Goal: Use online tool/utility: Utilize a website feature to perform a specific function

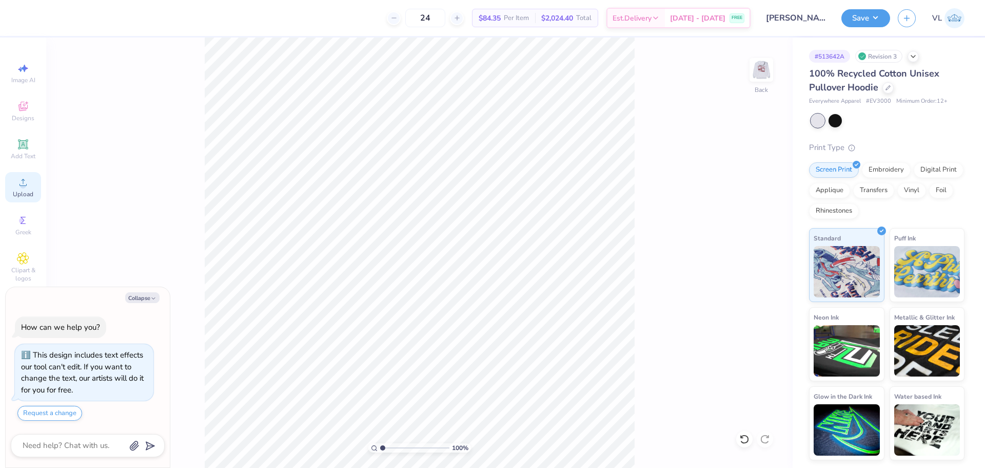
click at [18, 196] on span "Upload" at bounding box center [23, 194] width 21 height 8
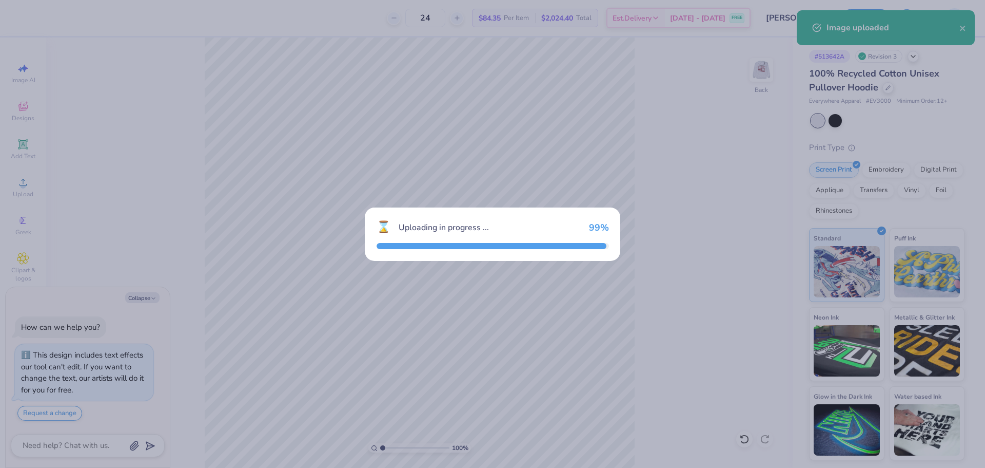
type textarea "x"
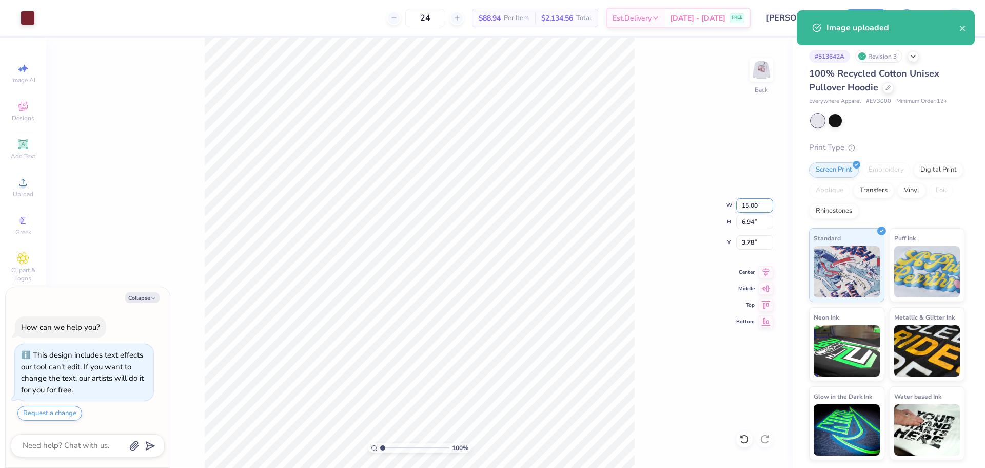
click at [755, 206] on input "15.00" at bounding box center [754, 205] width 37 height 14
type input "11"
type textarea "x"
type input "11.00"
type input "5.09"
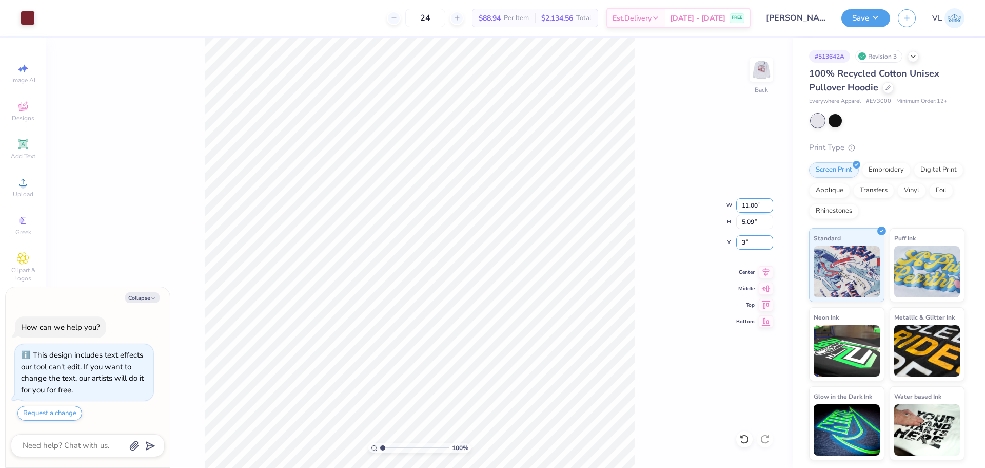
type input "3"
type textarea "x"
type input "3.00"
click at [761, 59] on img at bounding box center [761, 69] width 41 height 41
click at [22, 193] on span "Upload" at bounding box center [23, 194] width 21 height 8
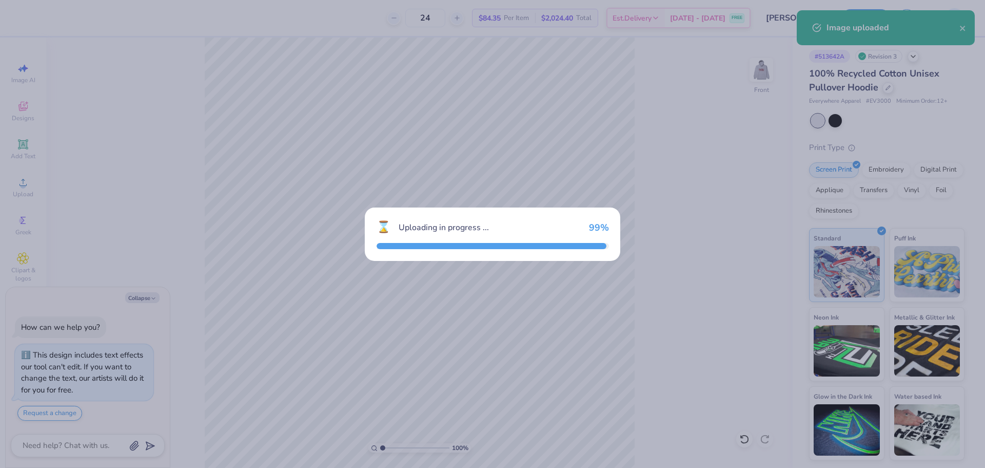
type textarea "x"
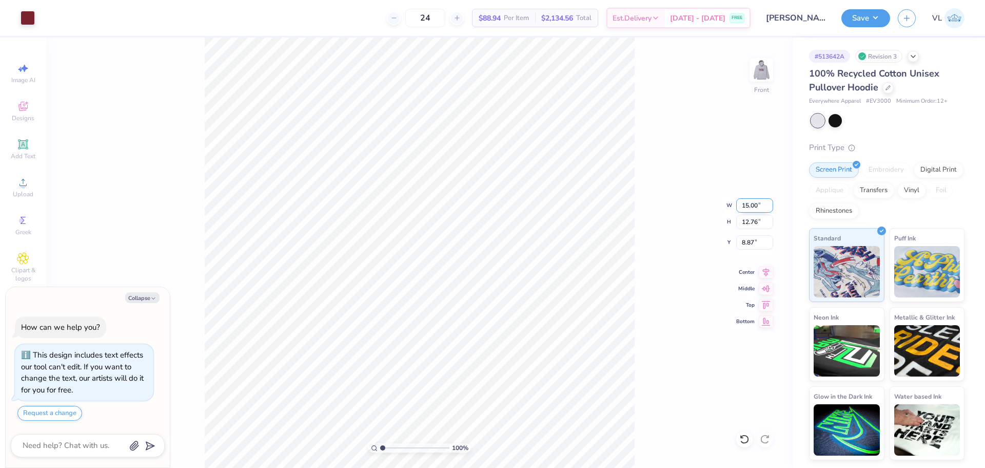
click at [755, 205] on input "15.00" at bounding box center [754, 205] width 37 height 14
type input "12"
type textarea "x"
type input "12.00"
type input "10.21"
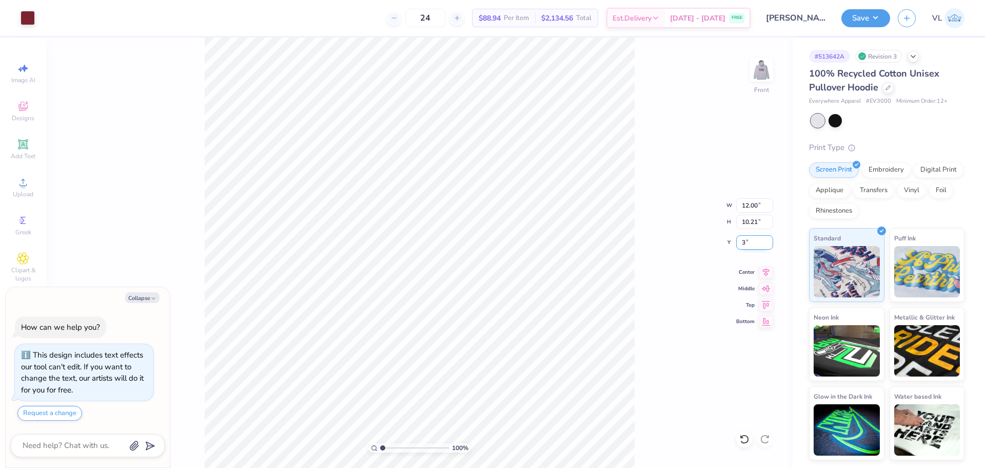
type input "3"
type textarea "x"
type input "6.00"
click at [866, 13] on button "Save" at bounding box center [866, 17] width 49 height 18
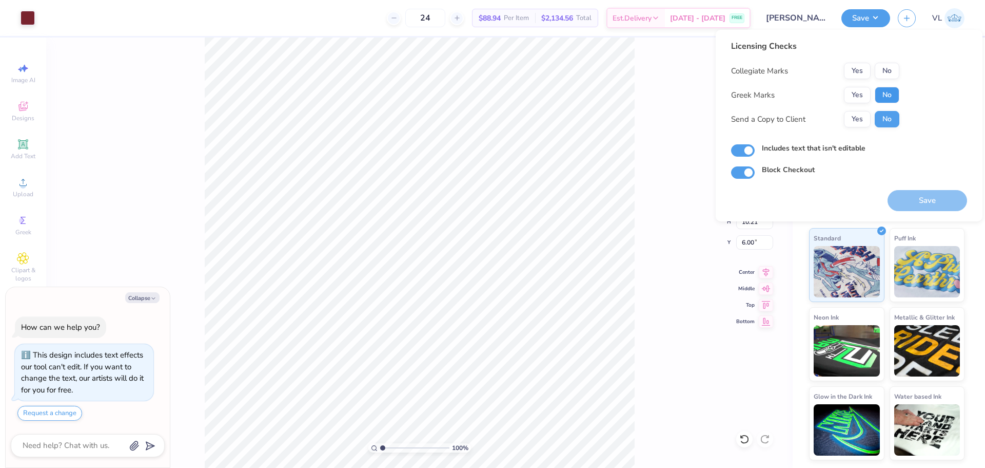
click at [884, 92] on button "No" at bounding box center [887, 95] width 25 height 16
click at [883, 61] on div "Licensing Checks Collegiate Marks Yes No Greek Marks Yes No Send a Copy to Clie…" at bounding box center [815, 87] width 168 height 95
click at [927, 196] on div "Save" at bounding box center [928, 200] width 80 height 21
click at [886, 69] on button "No" at bounding box center [887, 71] width 25 height 16
click at [919, 203] on button "Save" at bounding box center [928, 200] width 80 height 21
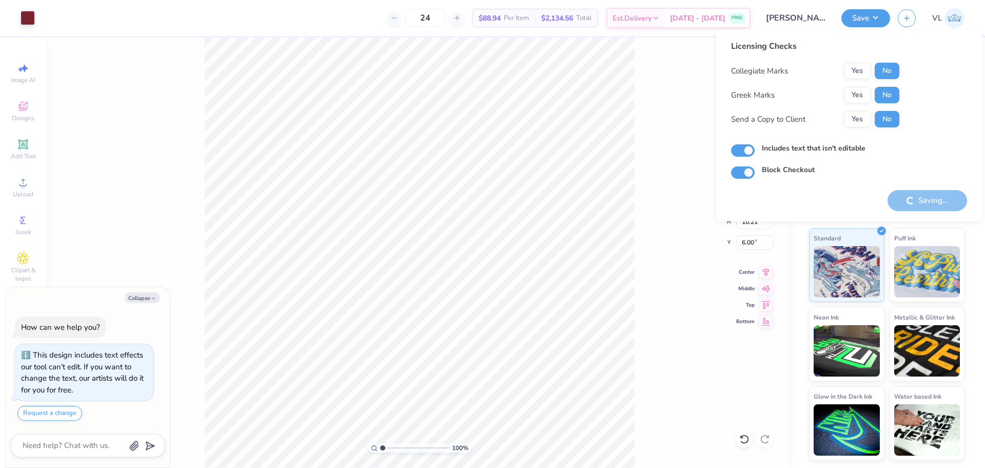
type textarea "x"
